Goal: Information Seeking & Learning: Learn about a topic

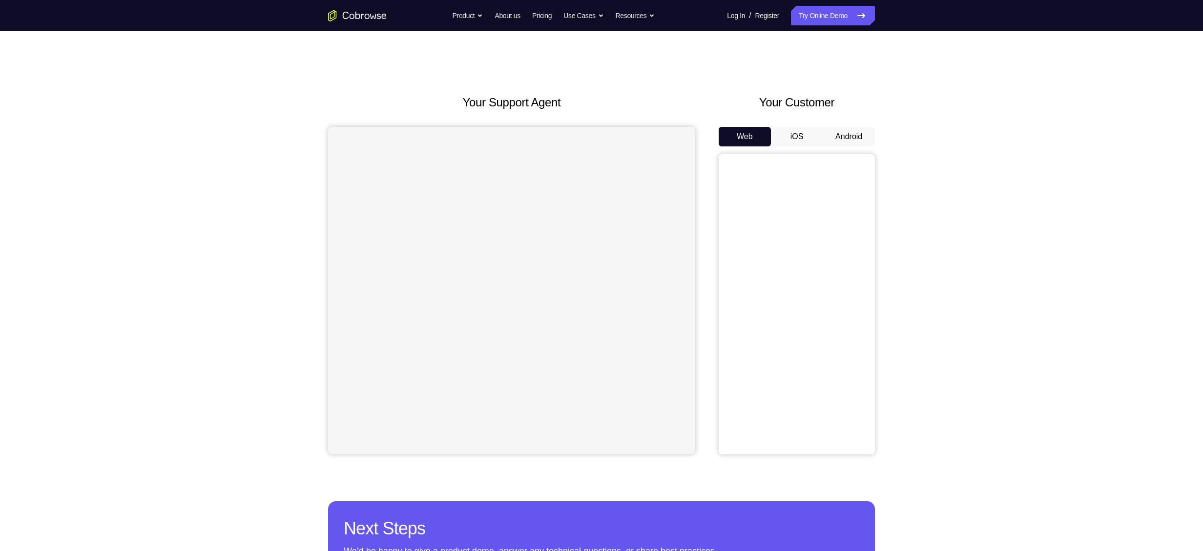
click at [835, 141] on button "Android" at bounding box center [849, 137] width 52 height 20
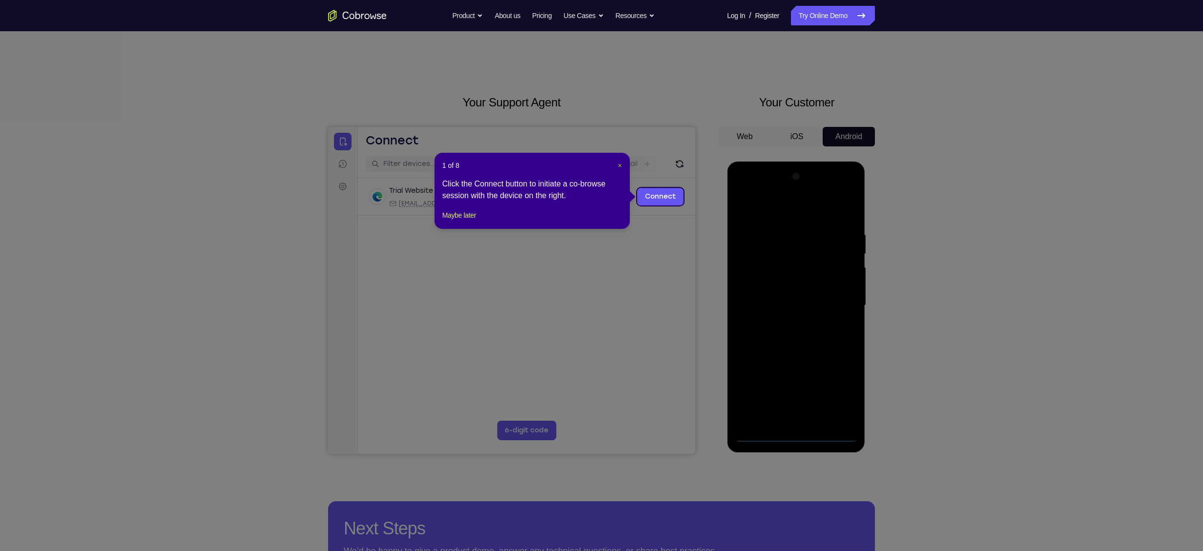
click at [621, 167] on span "×" at bounding box center [620, 166] width 4 height 8
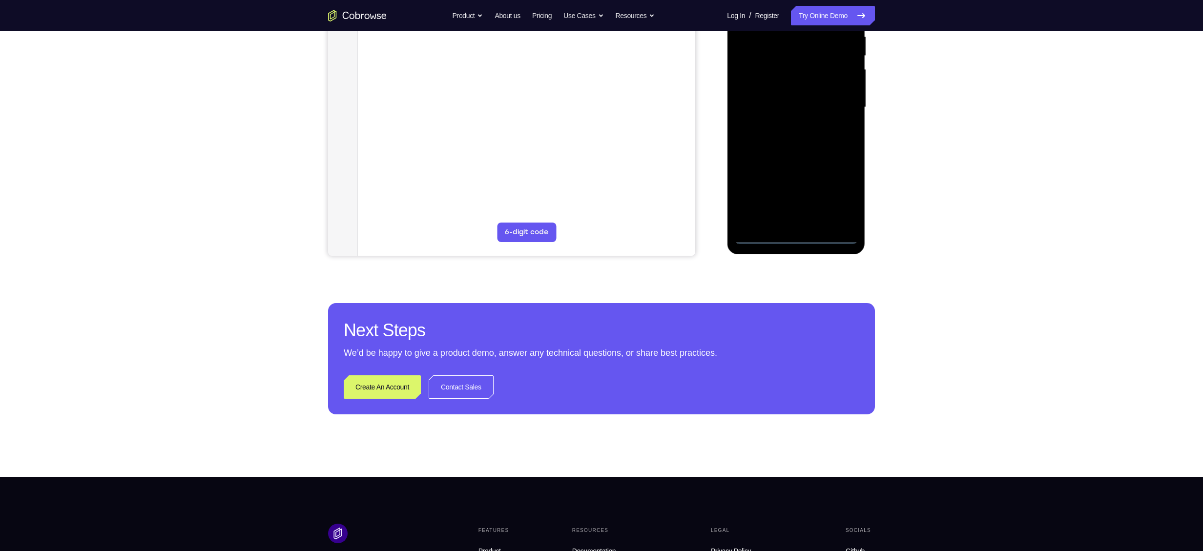
scroll to position [199, 0]
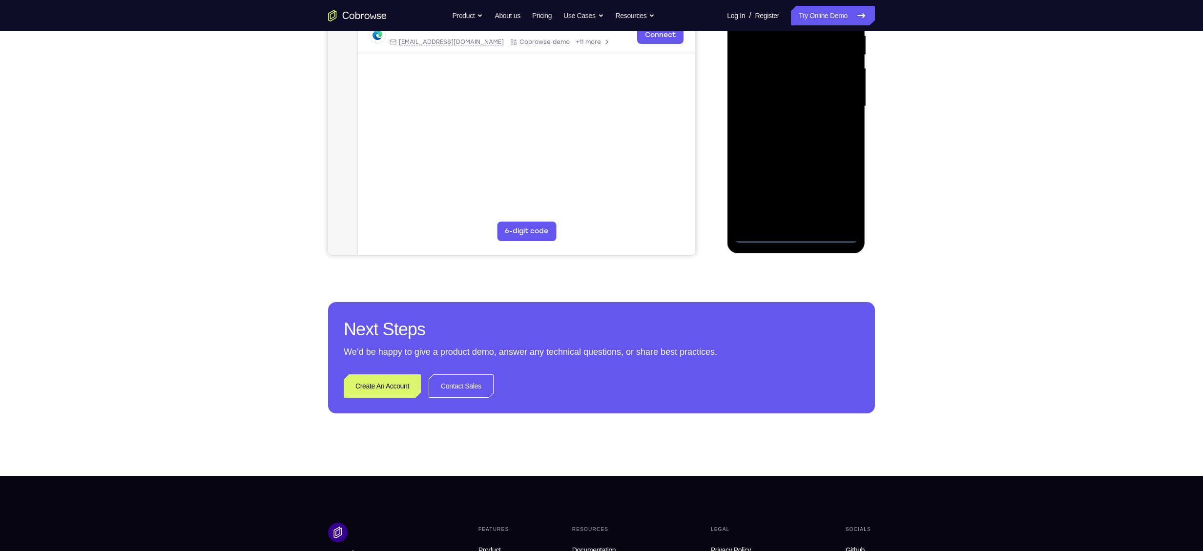
click at [794, 236] on div at bounding box center [795, 106] width 123 height 273
click at [839, 202] on div at bounding box center [795, 106] width 123 height 273
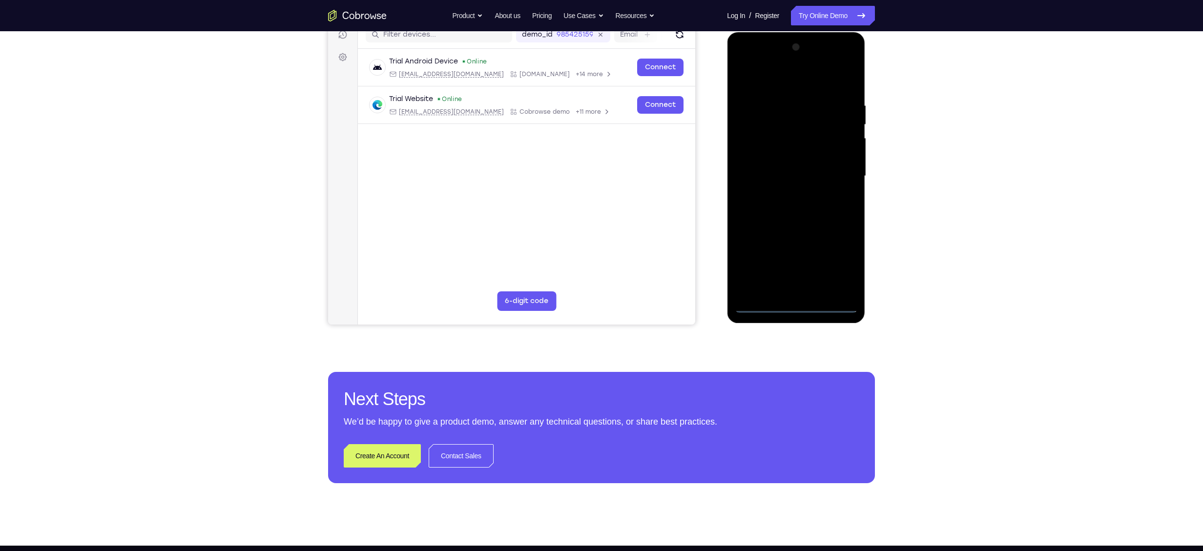
click at [790, 85] on div at bounding box center [795, 176] width 123 height 273
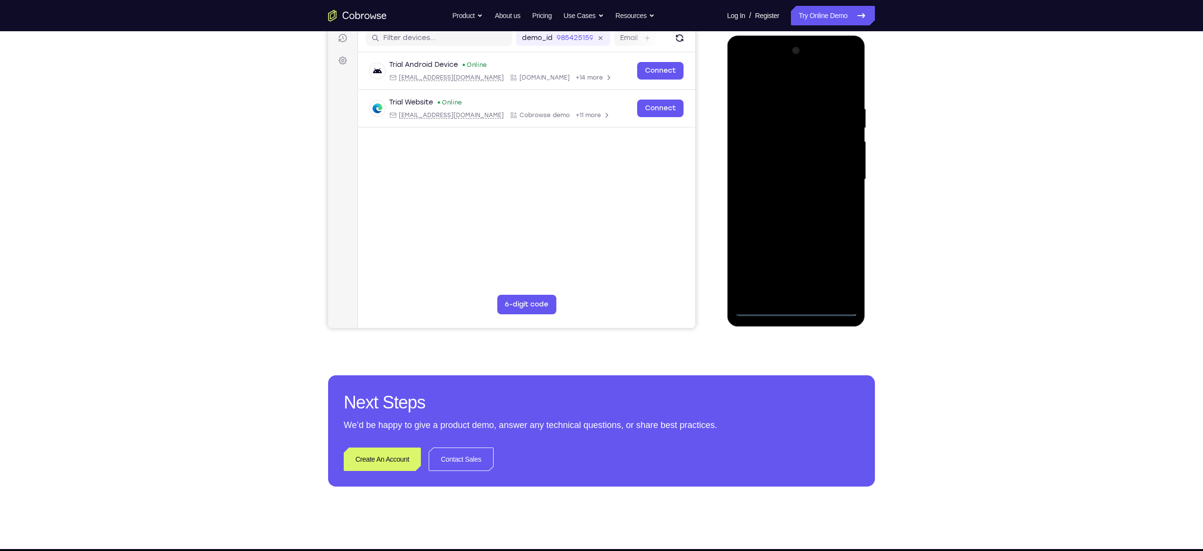
scroll to position [116, 0]
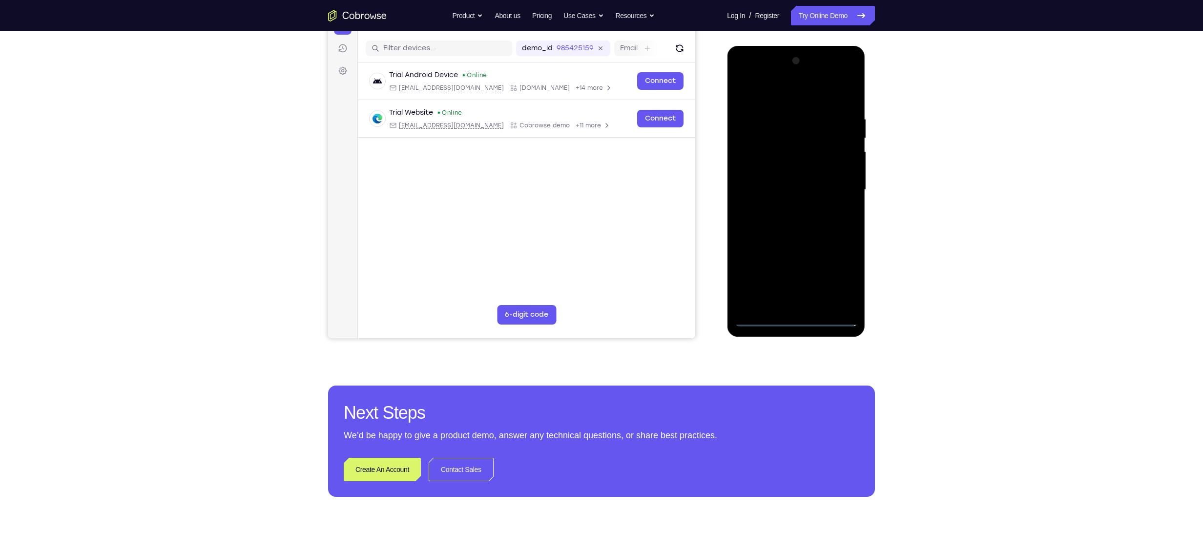
click at [837, 189] on div at bounding box center [795, 189] width 123 height 273
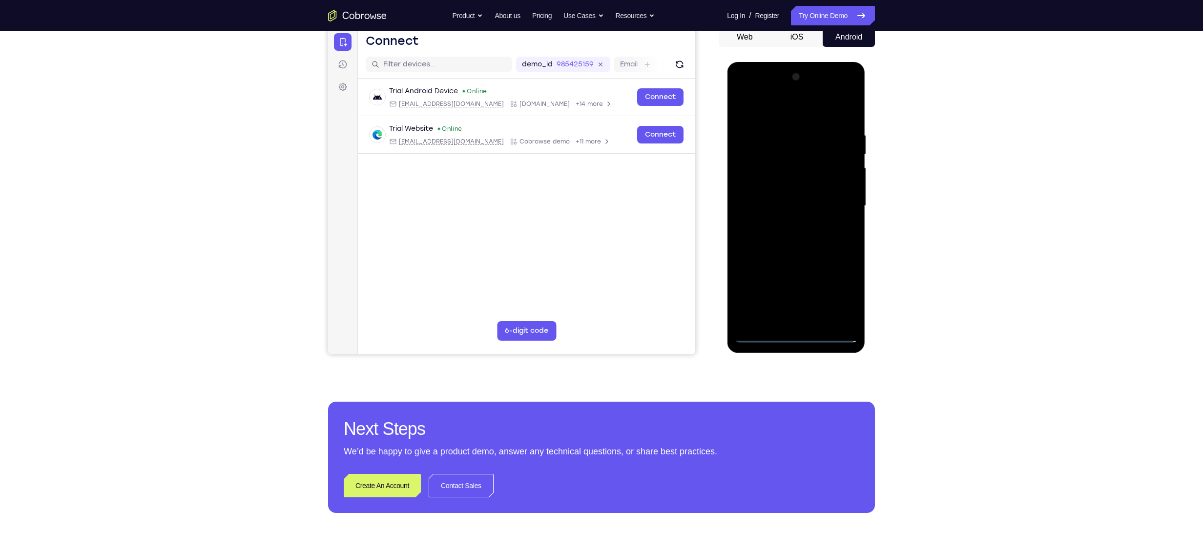
scroll to position [100, 0]
click at [783, 221] on div at bounding box center [795, 205] width 123 height 273
click at [774, 199] on div at bounding box center [795, 205] width 123 height 273
click at [774, 202] on div at bounding box center [795, 205] width 123 height 273
click at [797, 234] on div at bounding box center [795, 205] width 123 height 273
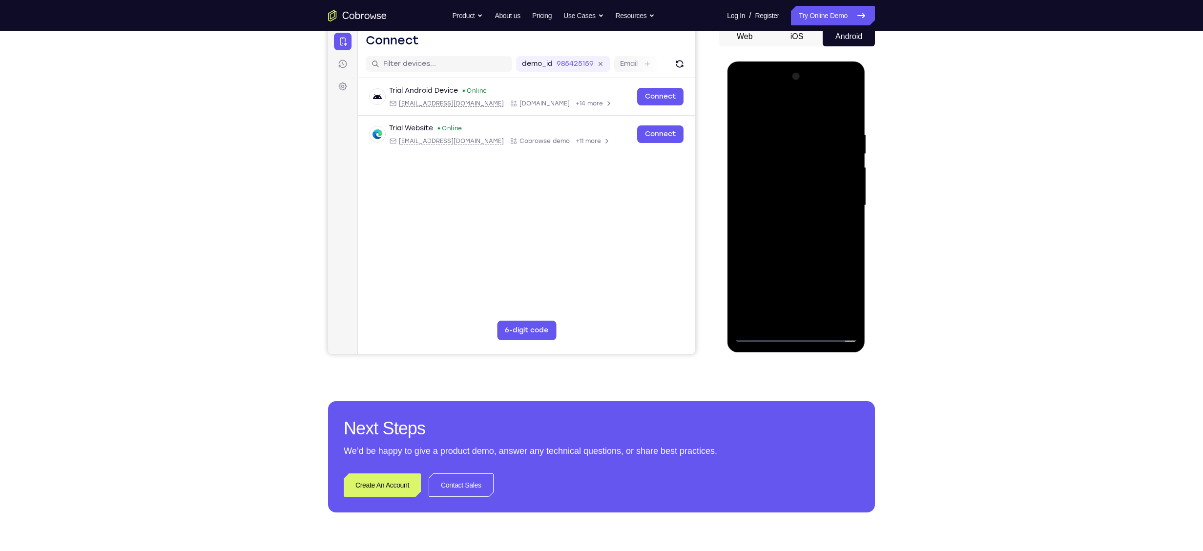
click at [789, 229] on div at bounding box center [795, 205] width 123 height 273
click at [788, 231] on div at bounding box center [795, 205] width 123 height 273
click at [793, 236] on div at bounding box center [795, 205] width 123 height 273
drag, startPoint x: 814, startPoint y: 207, endPoint x: 825, endPoint y: 155, distance: 53.4
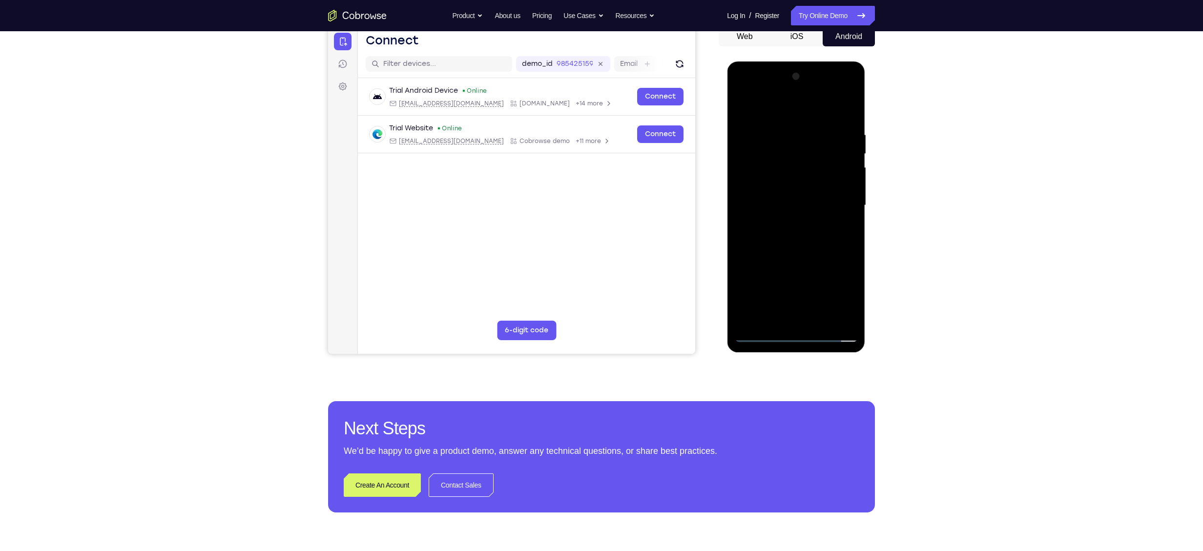
click at [825, 155] on div at bounding box center [795, 205] width 123 height 273
click at [814, 225] on div at bounding box center [795, 205] width 123 height 273
drag, startPoint x: 817, startPoint y: 256, endPoint x: 898, endPoint y: 60, distance: 211.8
click at [866, 62] on html "Online web based iOS Simulators and Android Emulators. Run iPhone, iPad, Mobile…" at bounding box center [796, 208] width 139 height 293
drag, startPoint x: 828, startPoint y: 252, endPoint x: 837, endPoint y: 171, distance: 81.1
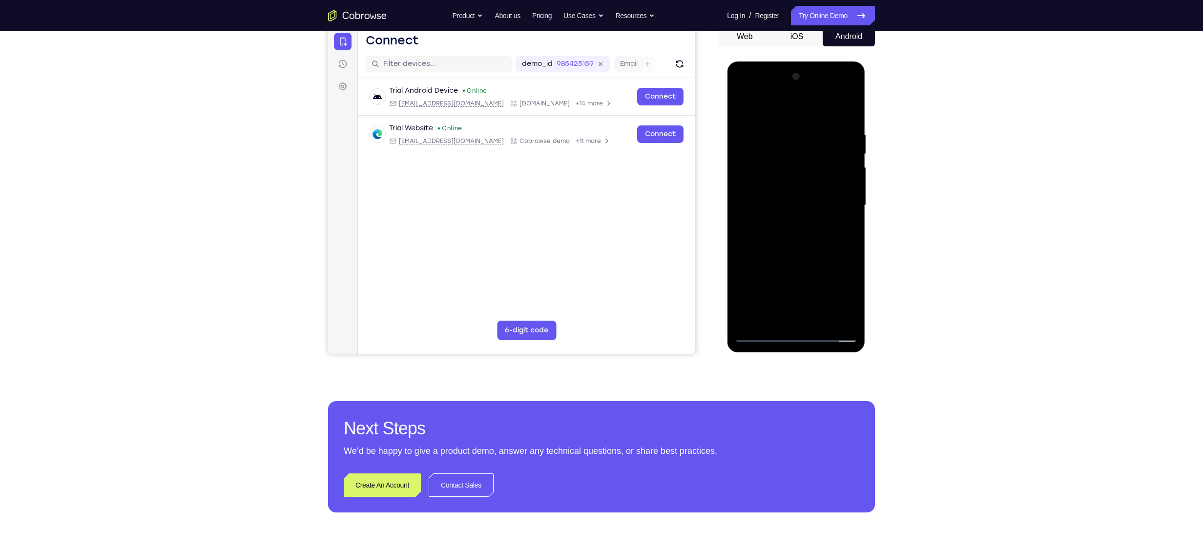
click at [837, 171] on div at bounding box center [795, 205] width 123 height 273
drag, startPoint x: 824, startPoint y: 247, endPoint x: 823, endPoint y: 159, distance: 88.4
click at [823, 159] on div at bounding box center [795, 205] width 123 height 273
drag, startPoint x: 797, startPoint y: 253, endPoint x: 821, endPoint y: 189, distance: 69.2
click at [821, 189] on div at bounding box center [795, 205] width 123 height 273
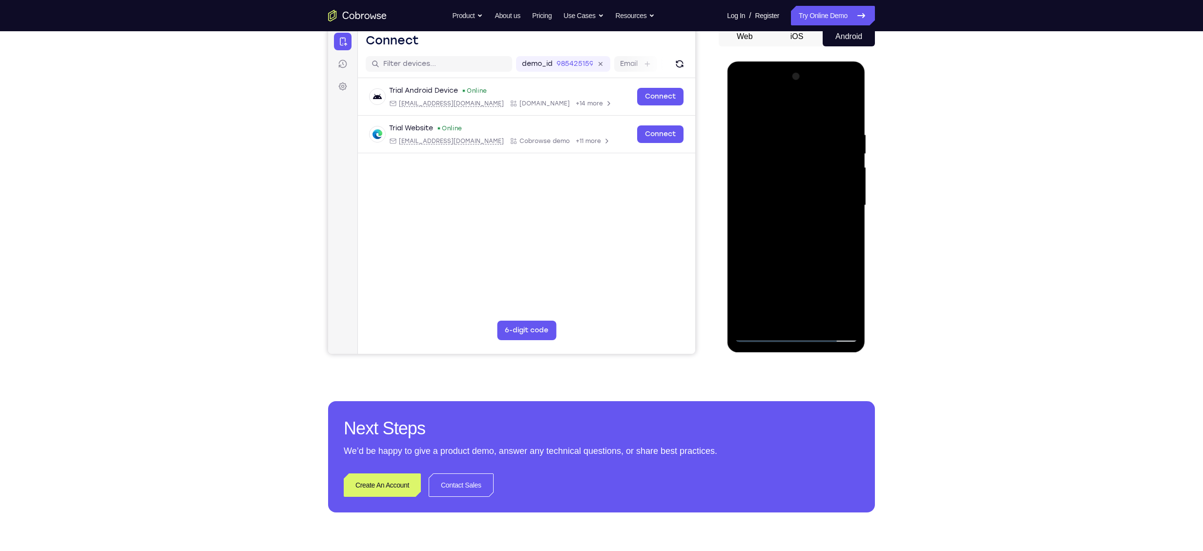
drag, startPoint x: 793, startPoint y: 252, endPoint x: 833, endPoint y: 97, distance: 159.9
click at [833, 97] on div at bounding box center [795, 205] width 123 height 273
drag, startPoint x: 824, startPoint y: 273, endPoint x: 845, endPoint y: 126, distance: 148.0
click at [845, 126] on div at bounding box center [795, 205] width 123 height 273
click at [821, 328] on div at bounding box center [795, 205] width 123 height 273
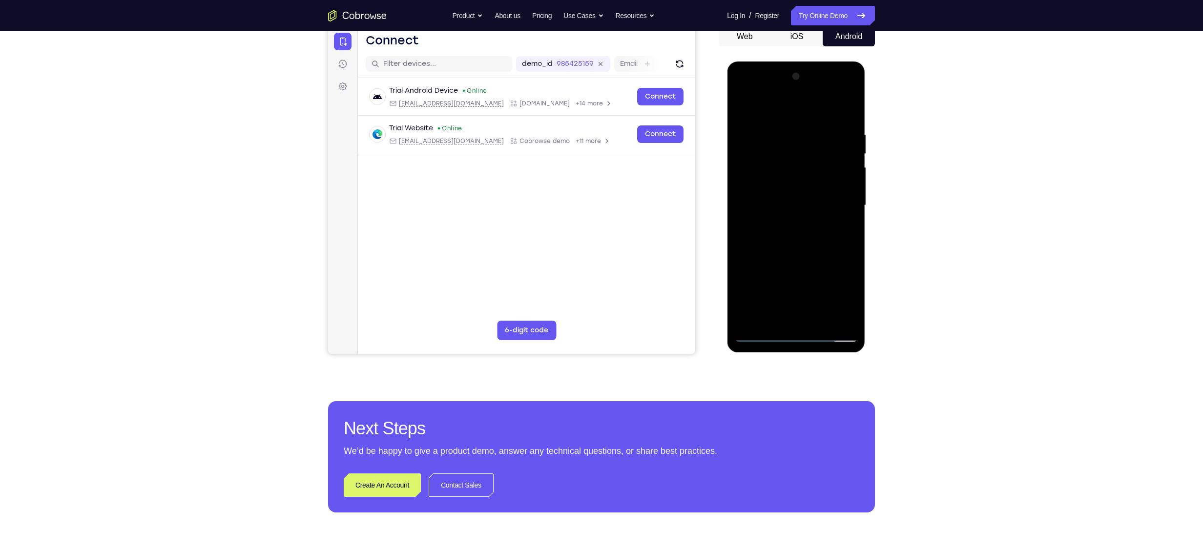
click at [821, 325] on div at bounding box center [795, 205] width 123 height 273
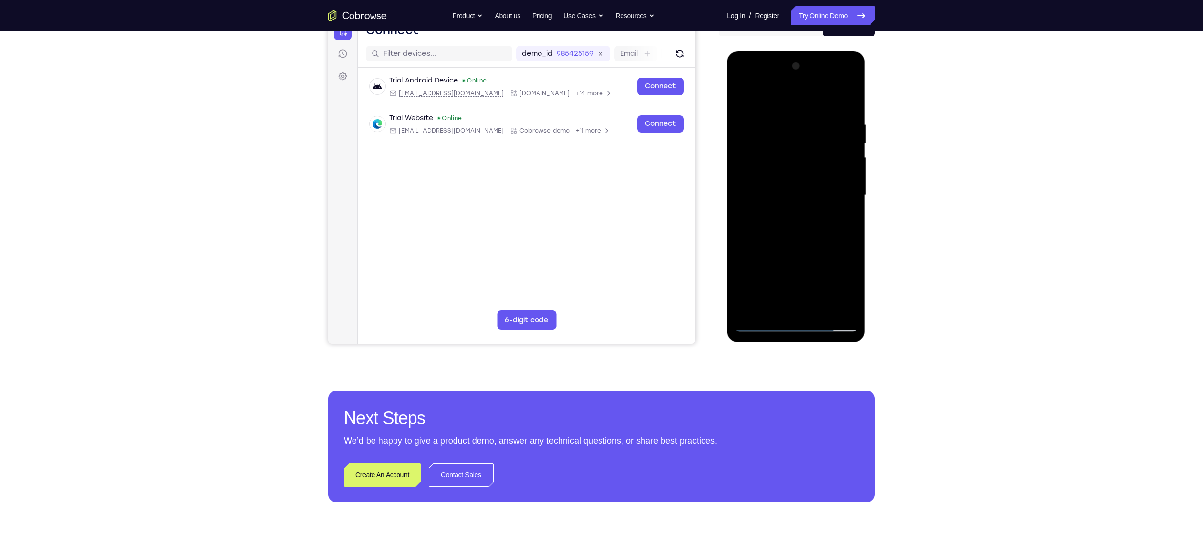
click at [785, 249] on div at bounding box center [795, 195] width 123 height 273
click at [770, 217] on div at bounding box center [795, 195] width 123 height 273
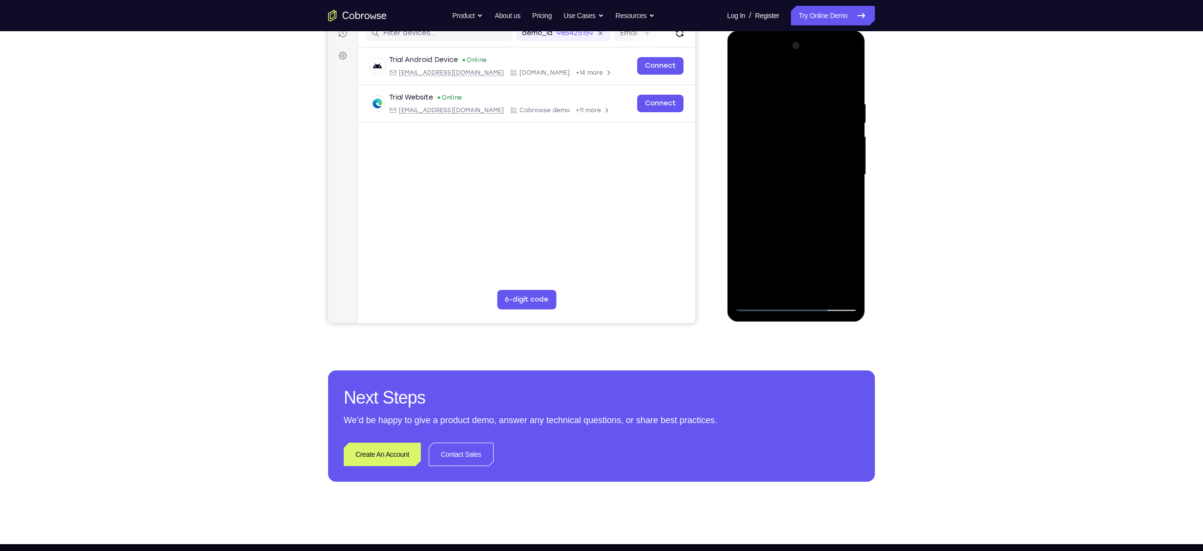
scroll to position [188, 0]
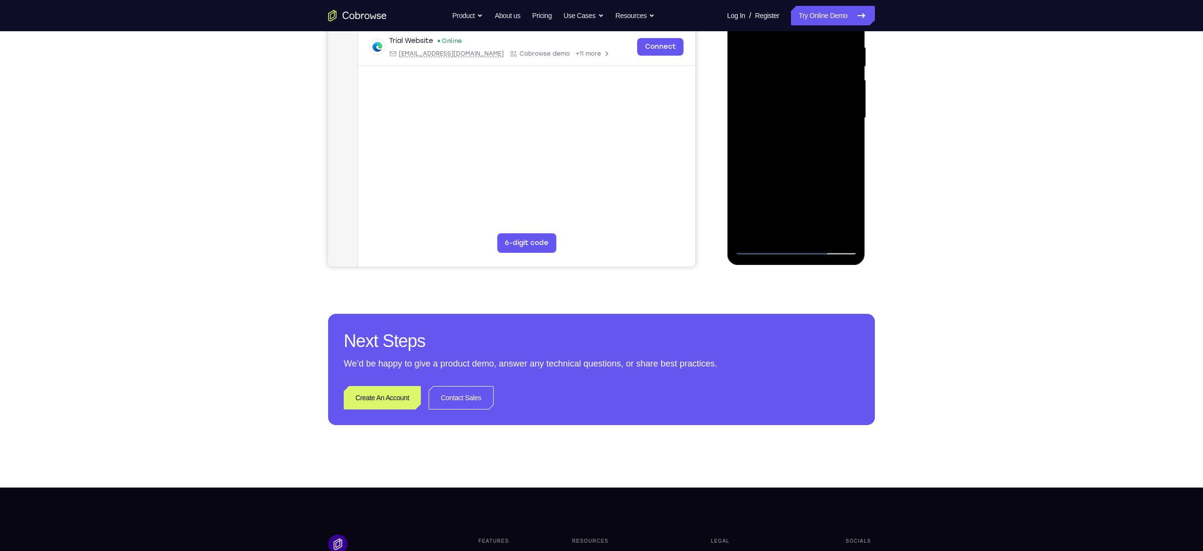
click at [769, 251] on div at bounding box center [795, 117] width 123 height 273
drag, startPoint x: 775, startPoint y: 217, endPoint x: 784, endPoint y: 18, distance: 199.4
click at [784, 18] on div at bounding box center [795, 117] width 123 height 273
click at [777, 51] on div at bounding box center [795, 117] width 123 height 273
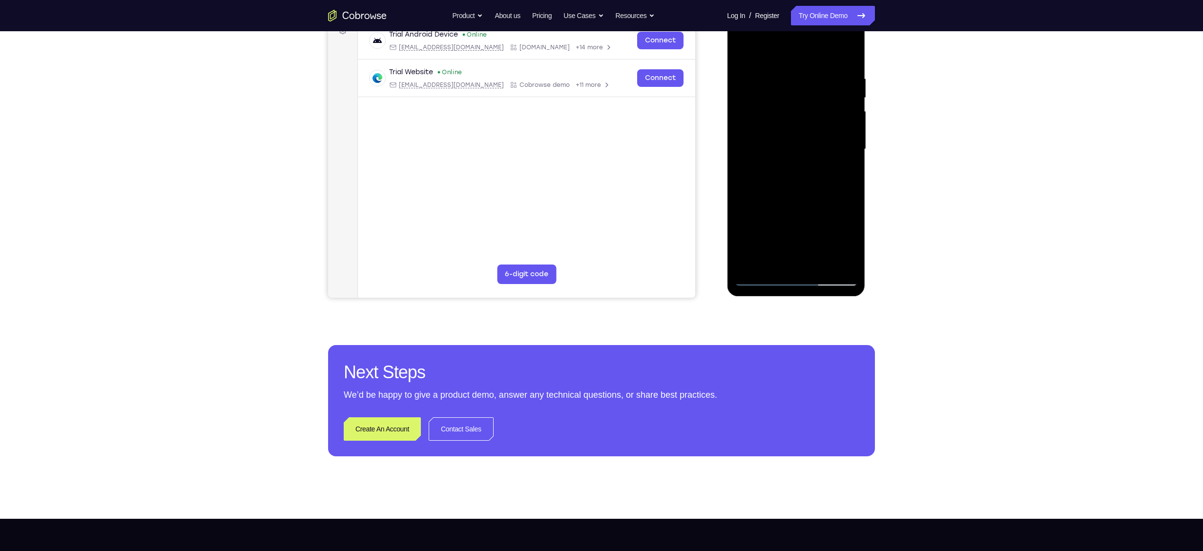
scroll to position [143, 0]
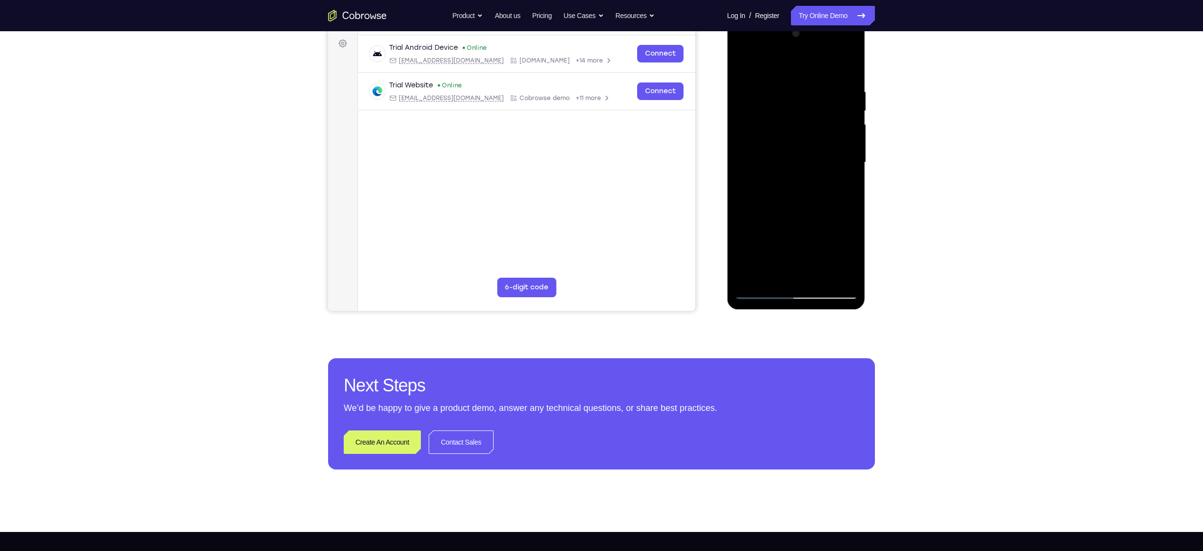
click at [847, 72] on div at bounding box center [795, 162] width 123 height 273
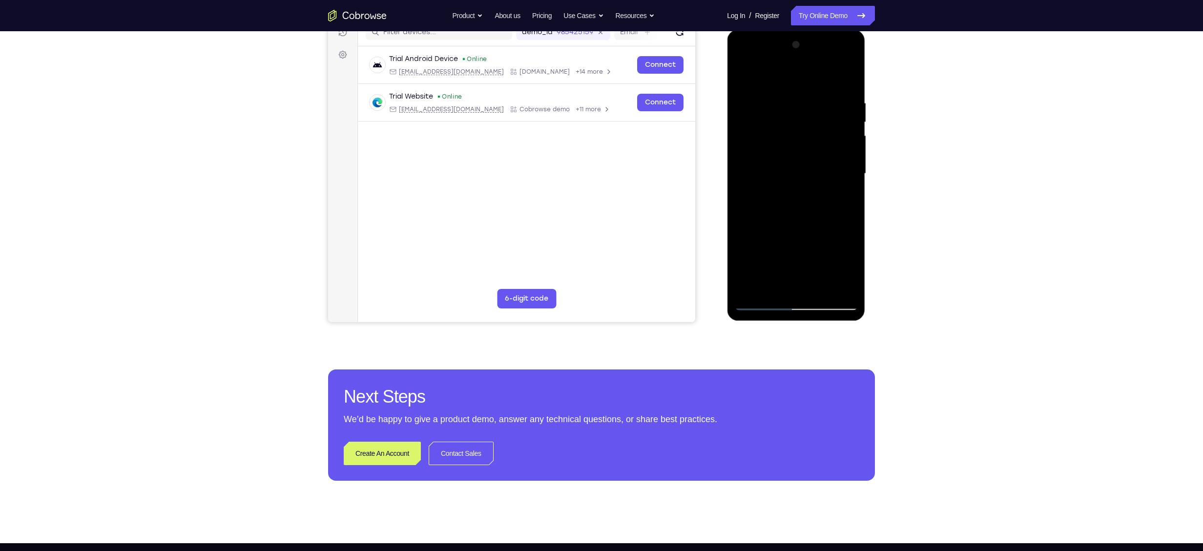
click at [848, 79] on div at bounding box center [795, 173] width 123 height 273
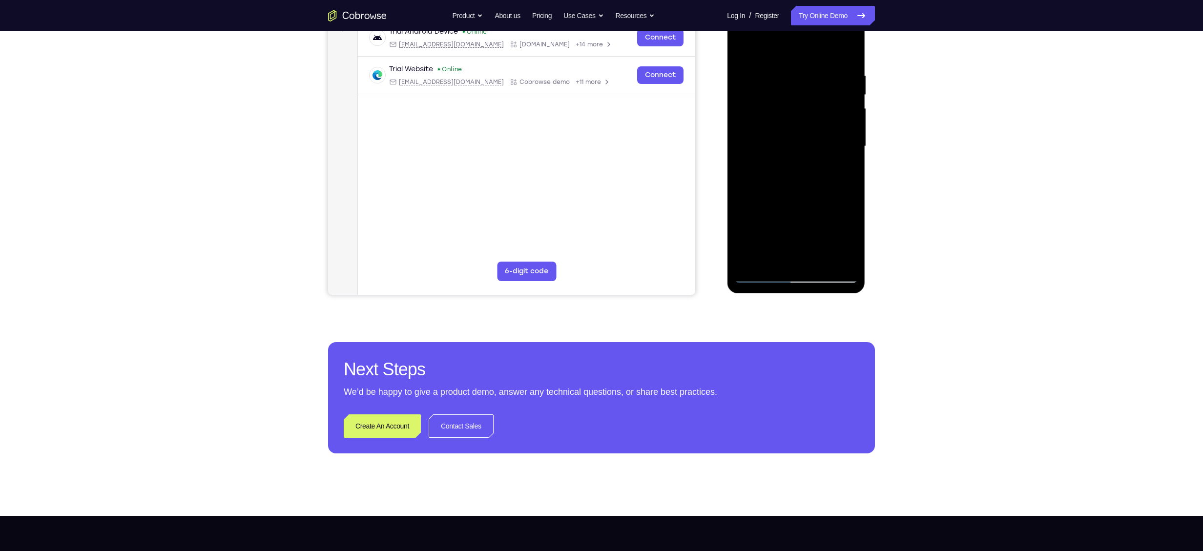
scroll to position [160, 0]
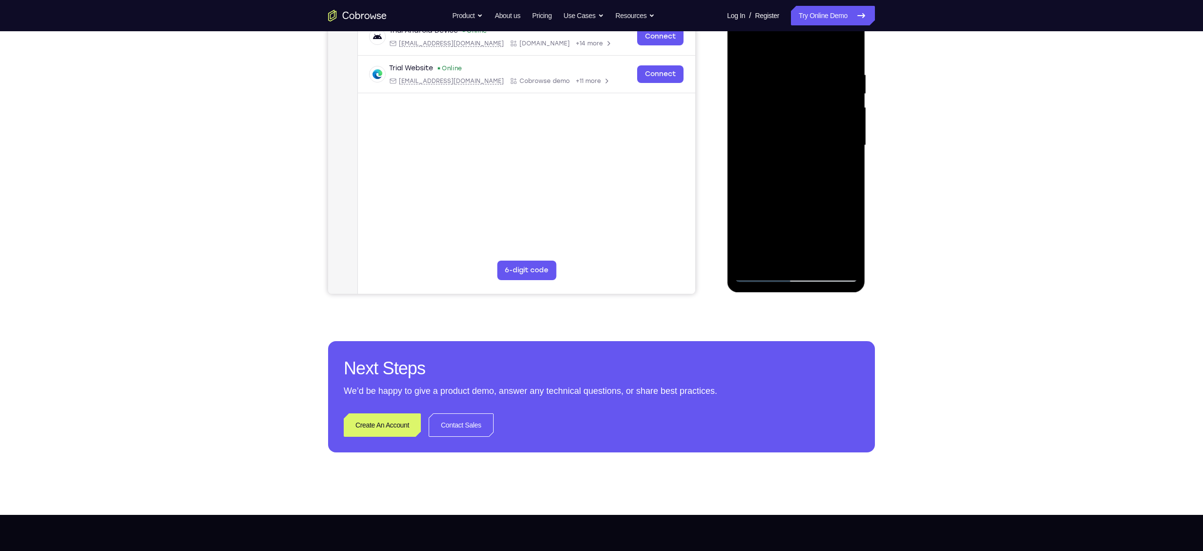
click at [772, 262] on div at bounding box center [795, 145] width 123 height 273
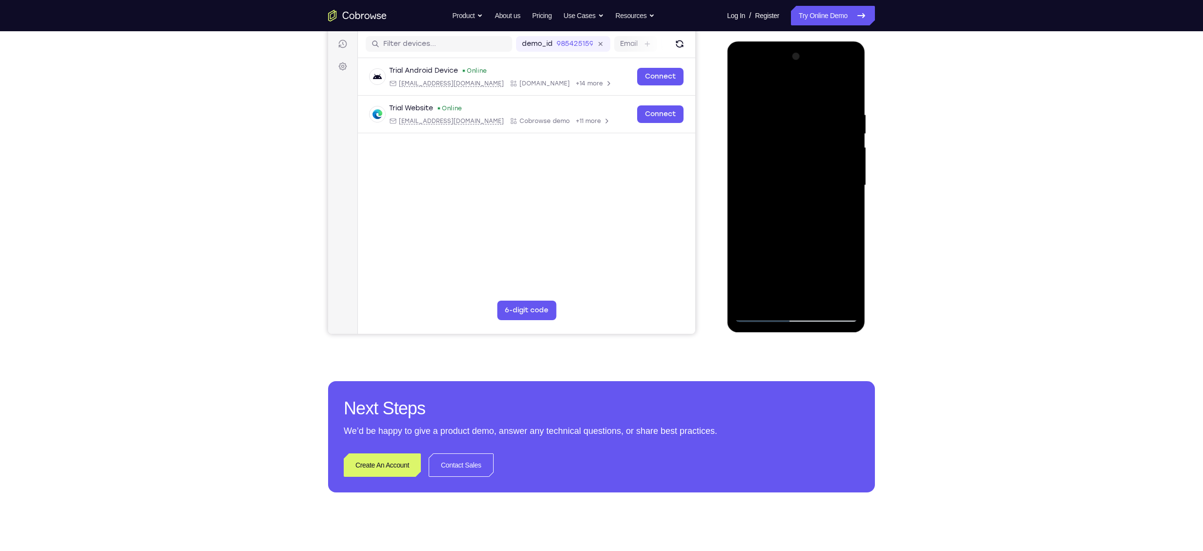
scroll to position [120, 0]
click at [761, 92] on div at bounding box center [795, 185] width 123 height 273
click at [772, 121] on div at bounding box center [795, 185] width 123 height 273
click at [747, 115] on div at bounding box center [795, 185] width 123 height 273
drag, startPoint x: 807, startPoint y: 126, endPoint x: 1594, endPoint y: 252, distance: 797.8
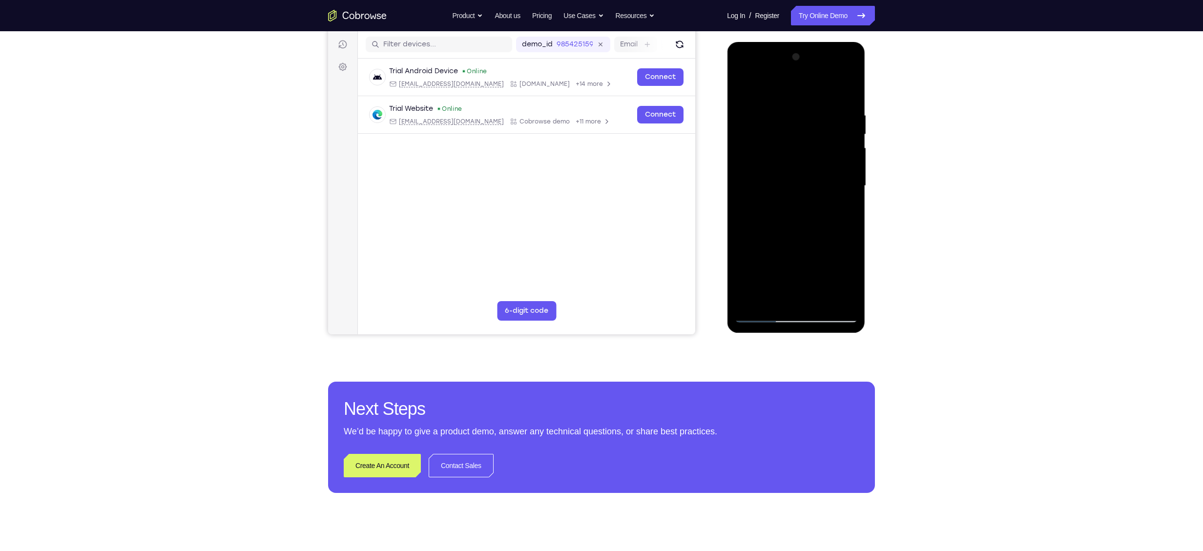
click at [866, 210] on html "Online web based iOS Simulators and Android Emulators. Run iPhone, iPad, Mobile…" at bounding box center [796, 188] width 139 height 293
drag, startPoint x: 831, startPoint y: 215, endPoint x: 837, endPoint y: 214, distance: 5.9
click at [837, 214] on div at bounding box center [795, 185] width 123 height 273
drag, startPoint x: 796, startPoint y: 199, endPoint x: 773, endPoint y: 184, distance: 27.9
click at [773, 184] on div at bounding box center [795, 185] width 123 height 273
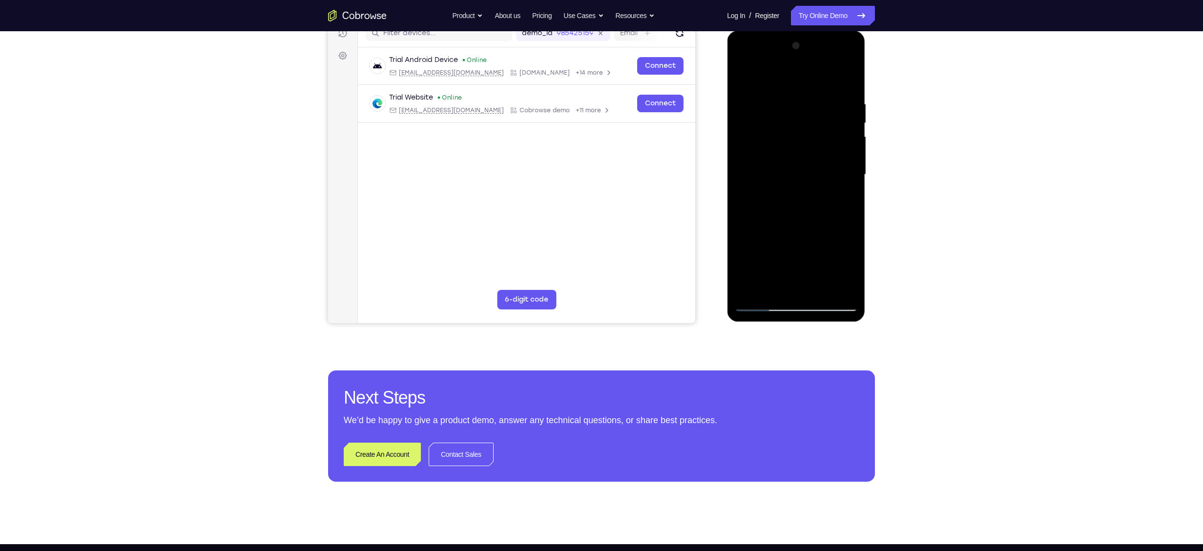
scroll to position [133, 0]
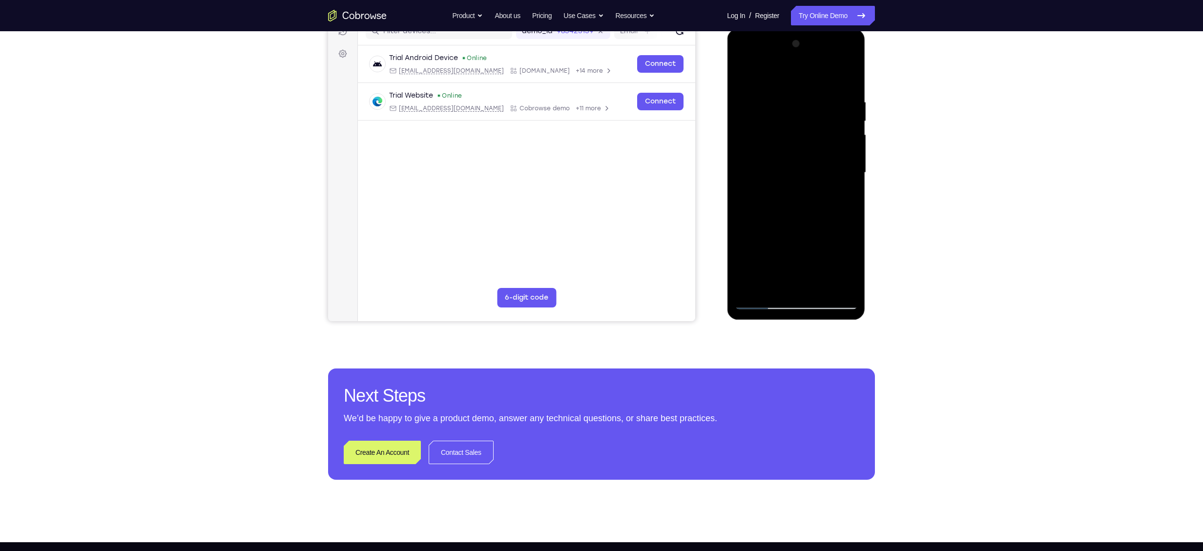
click at [790, 157] on div at bounding box center [795, 172] width 123 height 273
drag, startPoint x: 782, startPoint y: 252, endPoint x: 799, endPoint y: 161, distance: 93.5
click at [799, 161] on div at bounding box center [795, 172] width 123 height 273
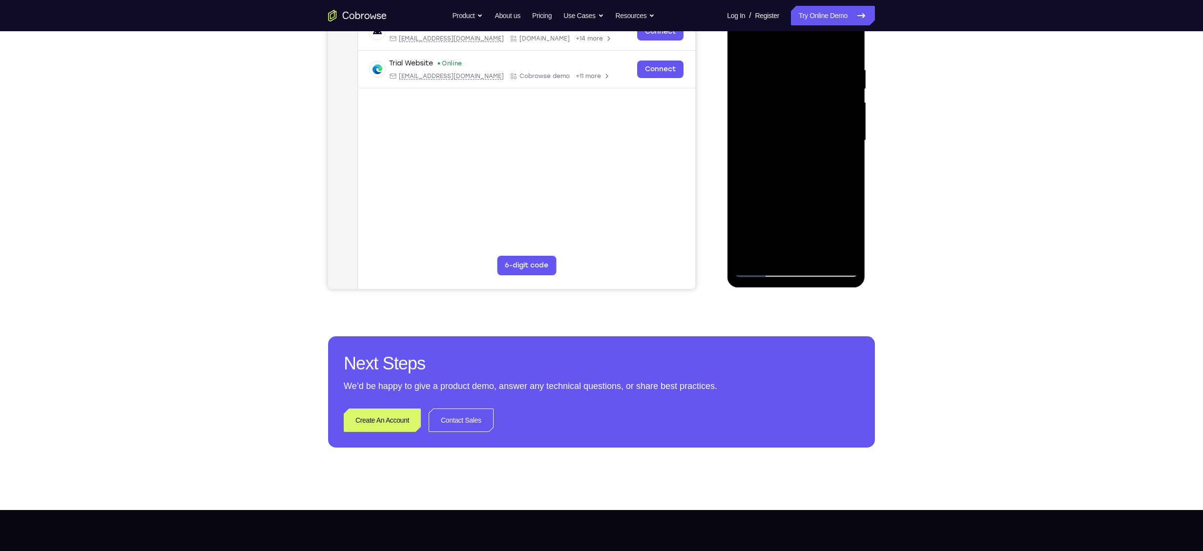
click at [751, 260] on div at bounding box center [795, 140] width 123 height 273
